Goal: Use online tool/utility: Utilize a website feature to perform a specific function

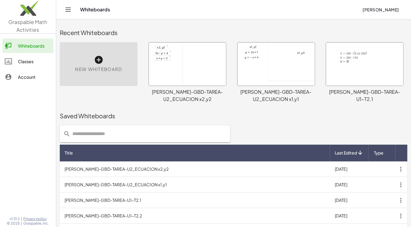
click at [104, 63] on div "New Whiteboard" at bounding box center [99, 64] width 78 height 44
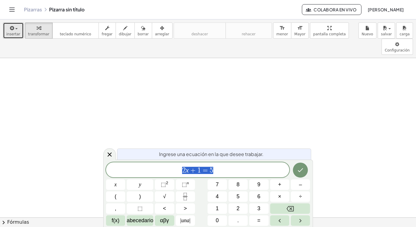
click at [11, 34] on span "insertar" at bounding box center [13, 34] width 14 height 4
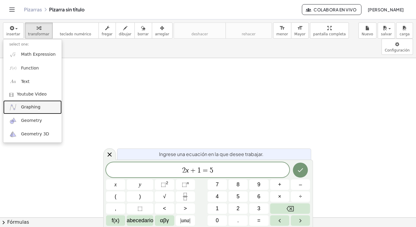
click at [20, 103] on link "Graphing" at bounding box center [32, 106] width 58 height 13
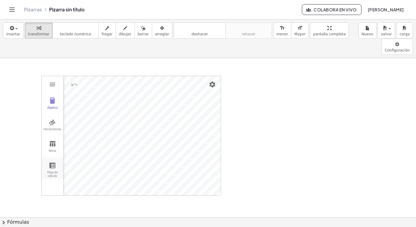
click at [52, 162] on img "Calculadora gráfica" at bounding box center [52, 165] width 7 height 7
click at [49, 162] on img "Calculadora gráfica" at bounding box center [52, 165] width 7 height 7
click at [54, 106] on div "Álgebra" at bounding box center [52, 110] width 19 height 8
drag, startPoint x: 95, startPoint y: 117, endPoint x: 106, endPoint y: 103, distance: 17.6
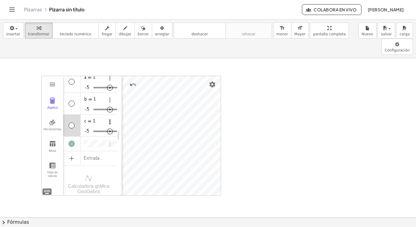
click at [107, 118] on img "Opciones" at bounding box center [109, 121] width 7 height 7
click at [115, 135] on li "Borrar" at bounding box center [137, 140] width 66 height 10
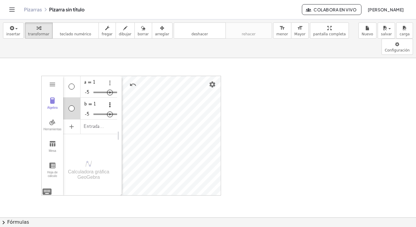
click at [108, 101] on img "Opciones" at bounding box center [109, 104] width 7 height 7
click at [118, 120] on li "Borrar" at bounding box center [140, 125] width 66 height 10
click at [107, 89] on img "Jugar" at bounding box center [109, 92] width 7 height 7
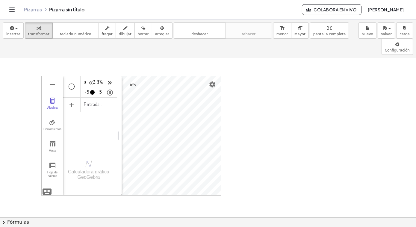
click at [109, 79] on img "Álgebra" at bounding box center [109, 82] width 7 height 7
click at [72, 83] on div "Álgebra" at bounding box center [72, 86] width 6 height 6
type input "****"
click at [109, 89] on img "Jugar" at bounding box center [109, 92] width 7 height 7
click at [108, 79] on img "Opciones" at bounding box center [109, 82] width 7 height 7
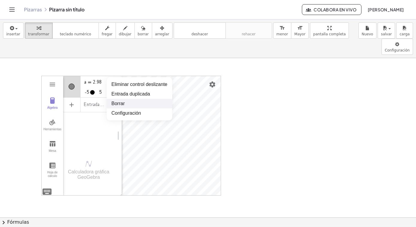
click at [120, 99] on li "Borrar" at bounding box center [140, 104] width 66 height 10
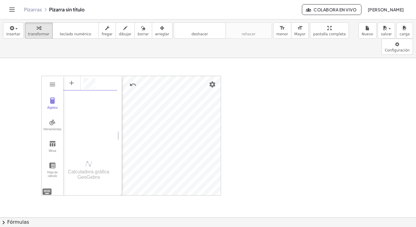
scroll to position [3, 0]
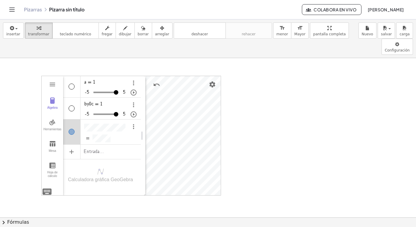
drag, startPoint x: 117, startPoint y: 117, endPoint x: 141, endPoint y: 119, distance: 24.0
click at [72, 129] on img "Please check your input" at bounding box center [71, 132] width 7 height 7
click at [113, 134] on div "Álgebra" at bounding box center [112, 139] width 56 height 11
click at [133, 123] on img "Opciones" at bounding box center [133, 126] width 7 height 7
click at [141, 161] on li "Borrar" at bounding box center [161, 166] width 62 height 10
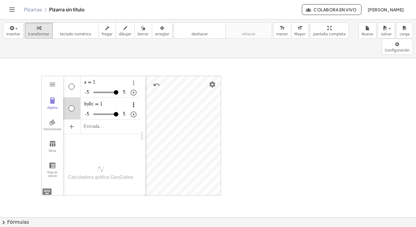
click at [133, 101] on img "Opciones" at bounding box center [133, 104] width 7 height 7
click at [136, 120] on li "Borrar" at bounding box center [163, 125] width 66 height 10
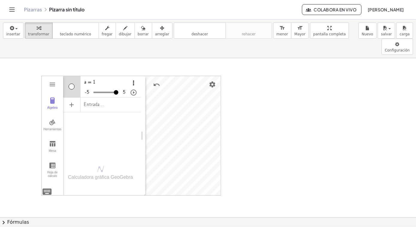
click at [132, 79] on img "Opciones" at bounding box center [133, 82] width 7 height 7
click at [136, 99] on li "Borrar" at bounding box center [163, 104] width 66 height 10
click at [110, 76] on div "Álgebra" at bounding box center [101, 82] width 77 height 13
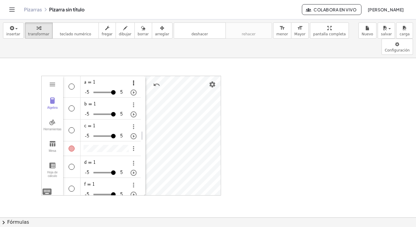
scroll to position [60, 0]
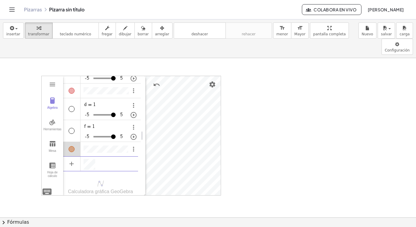
click at [155, 35] on span "arreglar" at bounding box center [162, 34] width 14 height 4
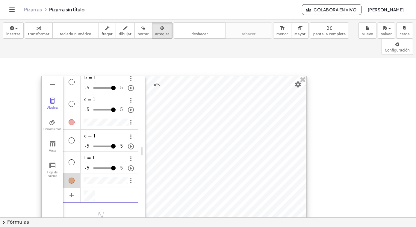
scroll to position [21, 0]
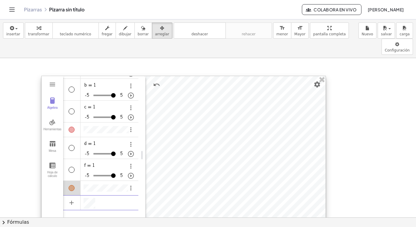
drag, startPoint x: 220, startPoint y: 176, endPoint x: 325, endPoint y: 215, distance: 111.6
click at [325, 219] on icon at bounding box center [321, 229] width 7 height 7
